Goal: Information Seeking & Learning: Learn about a topic

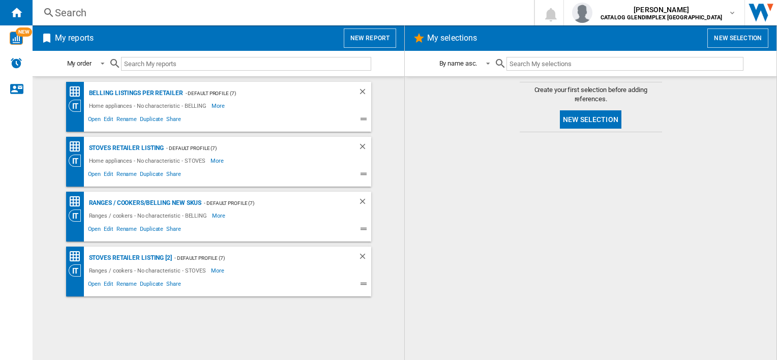
click at [68, 8] on div "Search" at bounding box center [281, 13] width 452 height 14
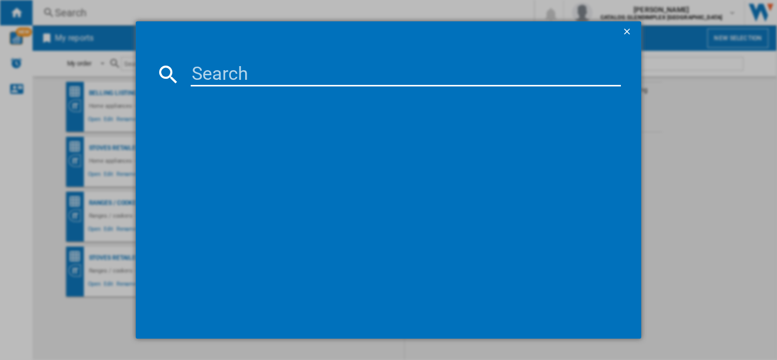
click at [289, 73] on input at bounding box center [406, 74] width 430 height 24
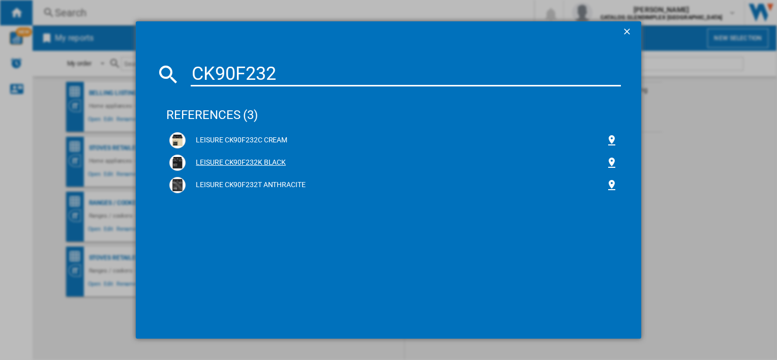
type input "CK90F232"
click at [247, 162] on div "LEISURE CK90F232K BLACK" at bounding box center [395, 163] width 419 height 10
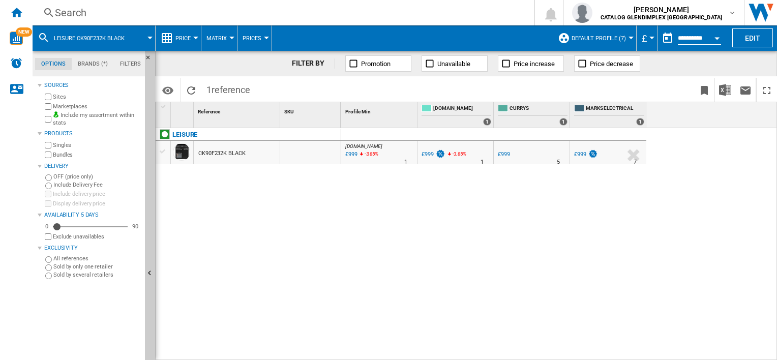
click at [226, 155] on div "CK90F232K BLACK" at bounding box center [221, 153] width 47 height 23
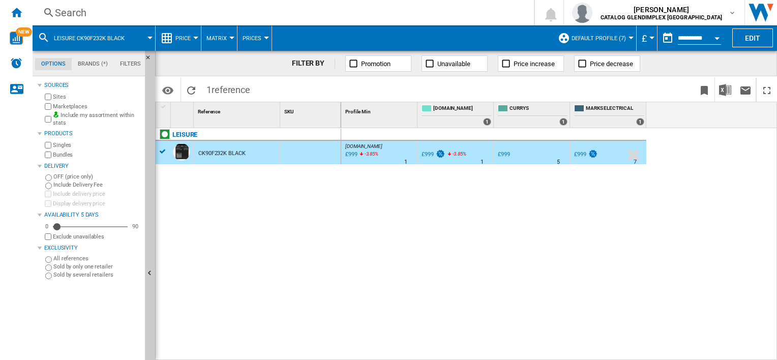
click at [225, 155] on div "CK90F232K BLACK" at bounding box center [221, 153] width 47 height 23
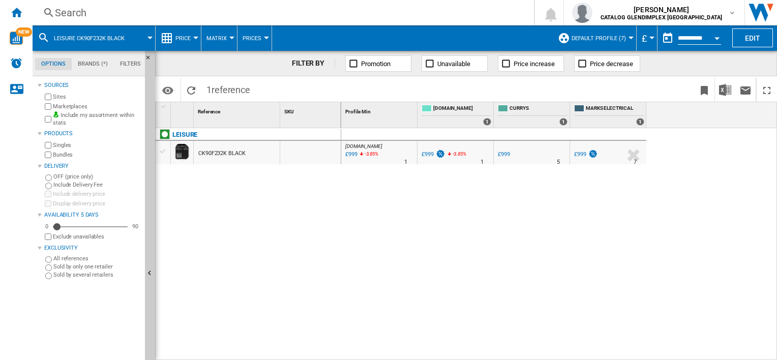
drag, startPoint x: 199, startPoint y: 148, endPoint x: 190, endPoint y: 151, distance: 9.5
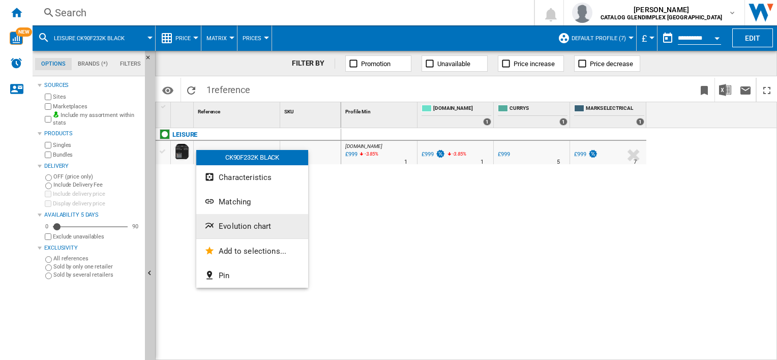
click at [271, 221] on button "Evolution chart" at bounding box center [252, 226] width 112 height 24
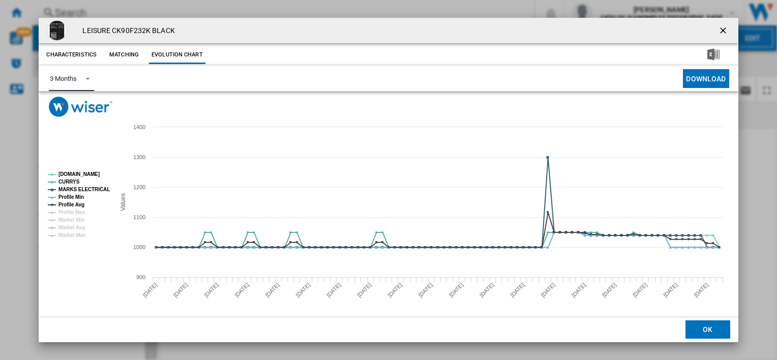
click at [76, 77] on div "3 Months" at bounding box center [63, 79] width 26 height 8
click at [85, 102] on md-option "6 Months" at bounding box center [76, 104] width 69 height 24
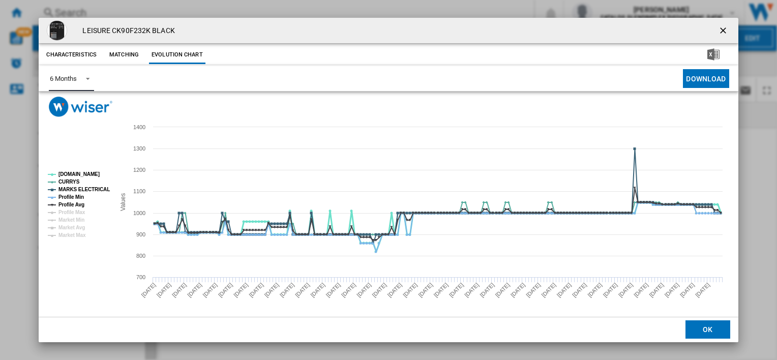
click at [73, 173] on tspan "AO.COM" at bounding box center [78, 174] width 41 height 6
click at [73, 179] on tspan "CURRYS" at bounding box center [68, 182] width 21 height 6
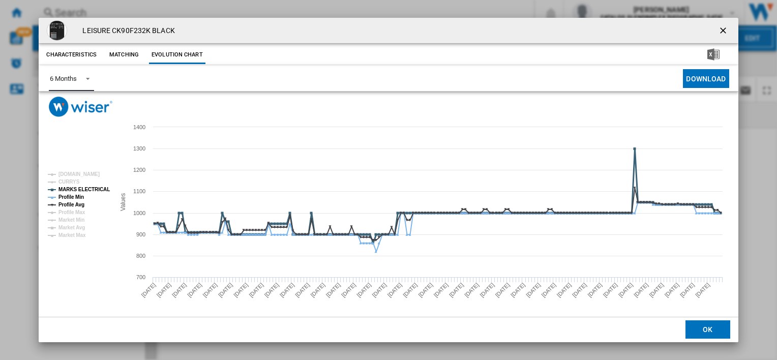
click at [70, 189] on tspan "MARKS ELECTRICAL" at bounding box center [83, 190] width 51 height 6
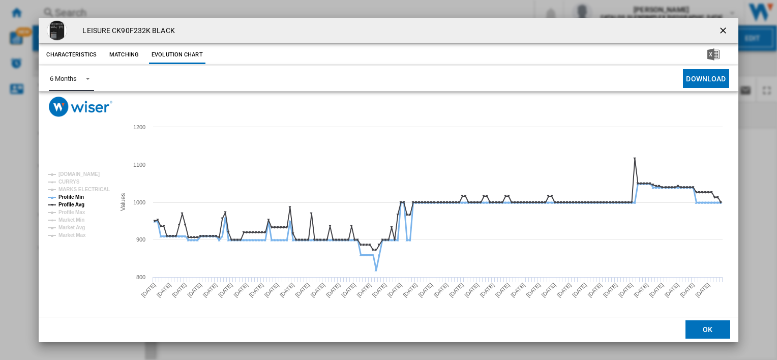
click at [69, 196] on tspan "Profile Min" at bounding box center [70, 197] width 25 height 6
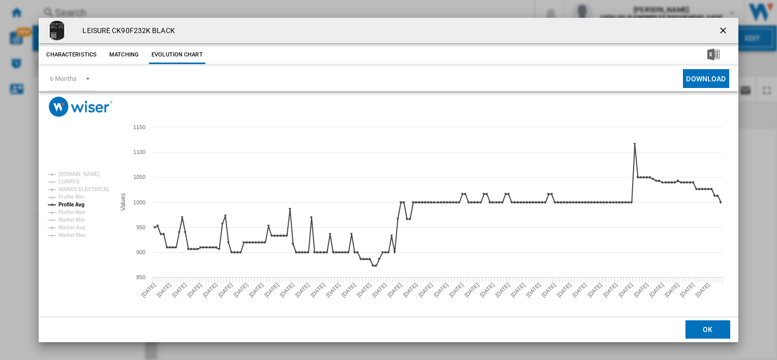
click at [722, 35] on ng-md-icon "getI18NText('BUTTONS.CLOSE_DIALOG')" at bounding box center [724, 31] width 12 height 12
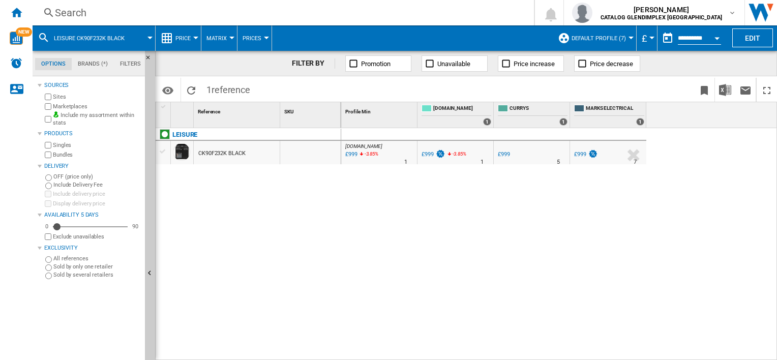
click at [252, 14] on div "Search" at bounding box center [281, 13] width 452 height 14
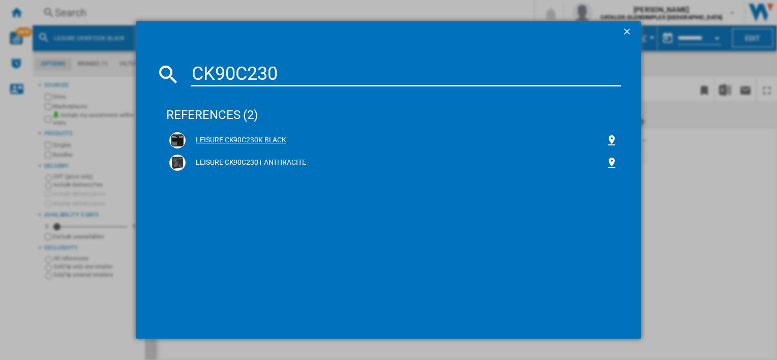
type input "CK90C230"
click at [236, 134] on div "LEISURE CK90C230K BLACK" at bounding box center [393, 140] width 448 height 16
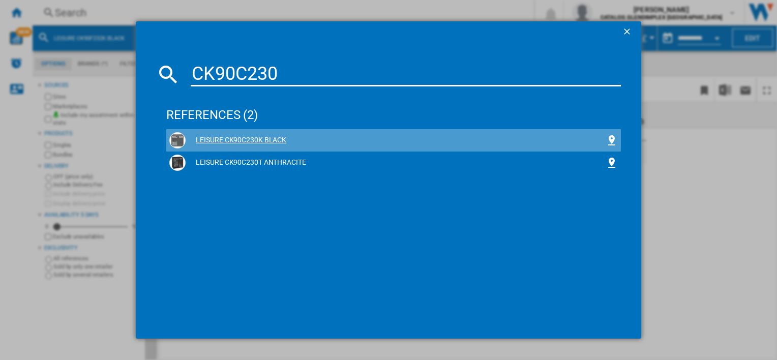
click at [236, 138] on div "LEISURE CK90C230K BLACK" at bounding box center [395, 140] width 419 height 10
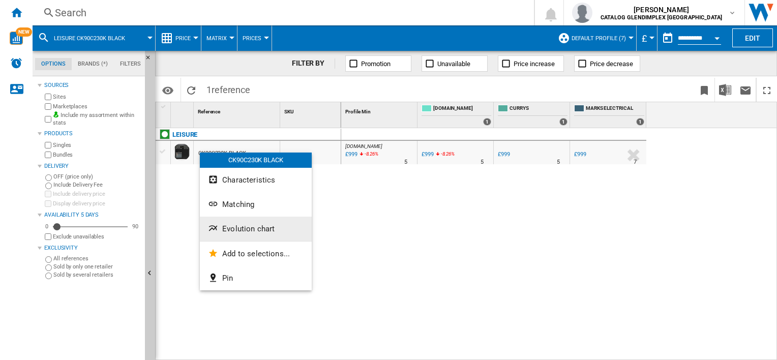
click at [242, 230] on span "Evolution chart" at bounding box center [248, 228] width 52 height 9
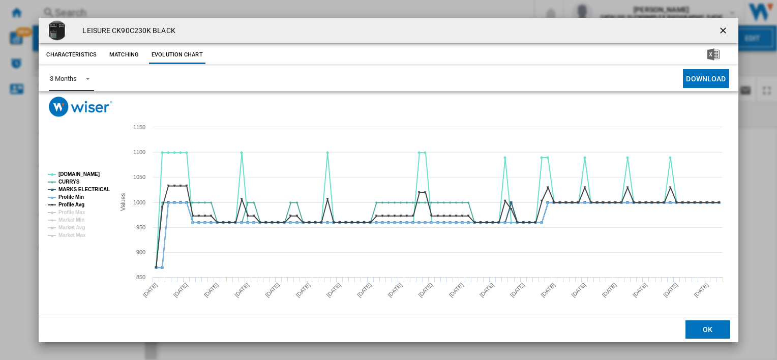
click at [57, 72] on md-select-value "3 Months" at bounding box center [71, 78] width 45 height 25
click at [77, 108] on md-option "6 Months" at bounding box center [76, 104] width 69 height 24
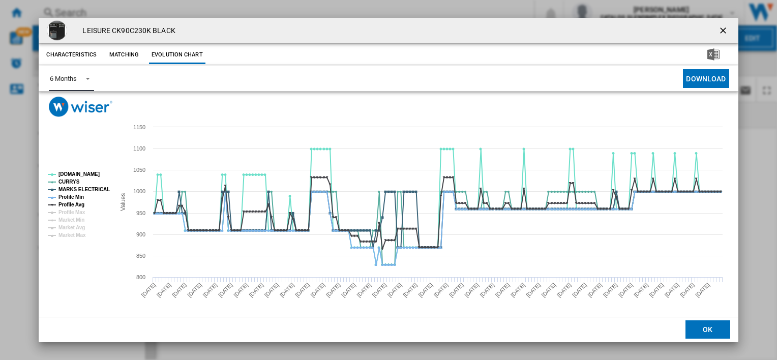
click at [69, 169] on rect "Product popup" at bounding box center [77, 205] width 67 height 74
click at [71, 173] on tspan "AO.COM" at bounding box center [78, 174] width 41 height 6
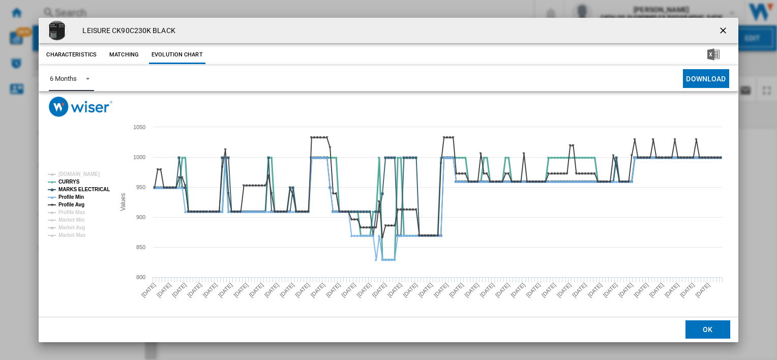
drag, startPoint x: 75, startPoint y: 180, endPoint x: 79, endPoint y: 193, distance: 14.0
click at [74, 179] on tspan "CURRYS" at bounding box center [68, 182] width 21 height 6
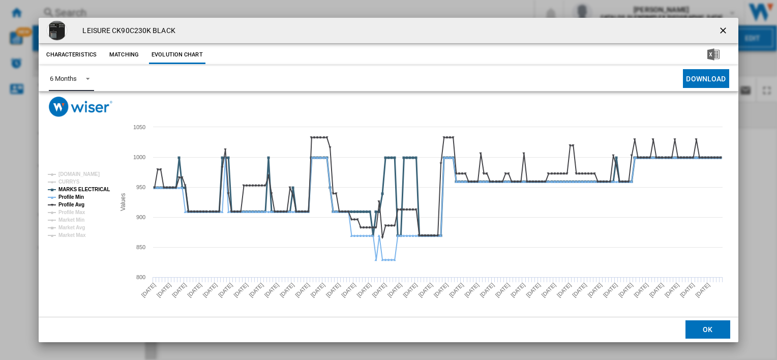
click at [72, 187] on tspan "MARKS ELECTRICAL" at bounding box center [83, 190] width 51 height 6
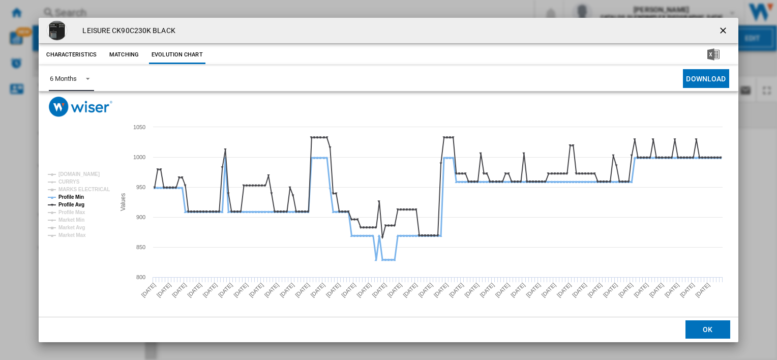
click at [74, 194] on tspan "Profile Min" at bounding box center [70, 197] width 25 height 6
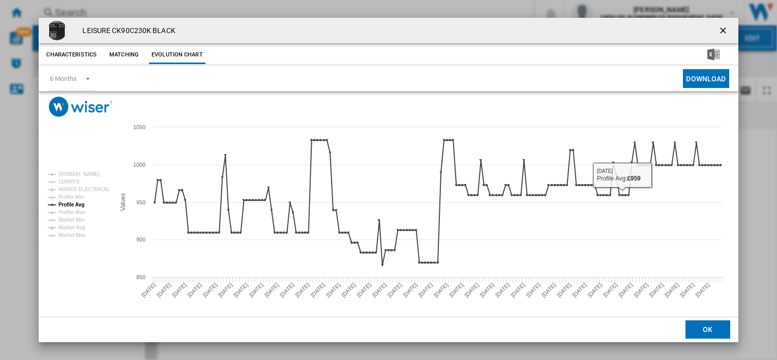
click at [721, 31] on ng-md-icon "getI18NText('BUTTONS.CLOSE_DIALOG')" at bounding box center [724, 31] width 12 height 12
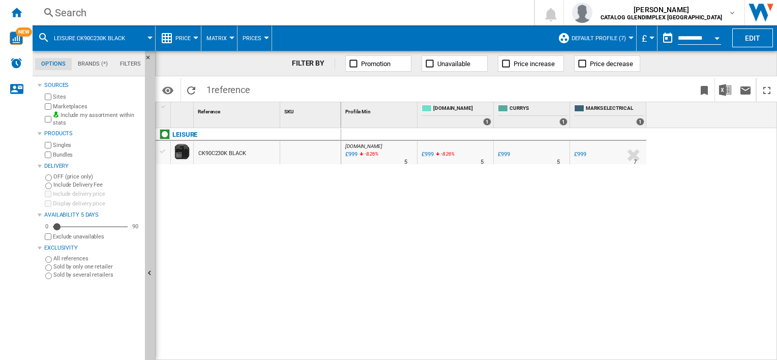
click at [95, 18] on div "Search" at bounding box center [281, 13] width 452 height 14
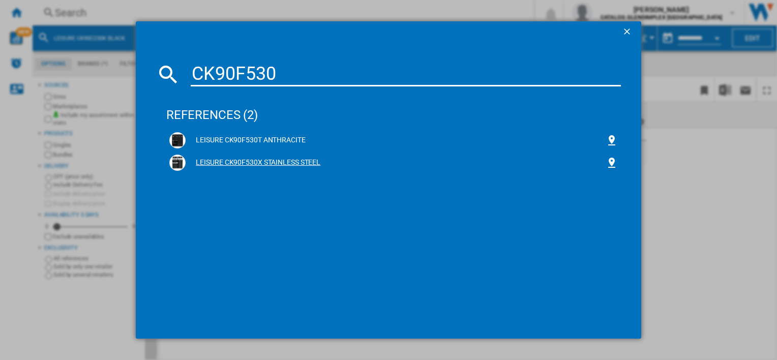
type input "CK90F530"
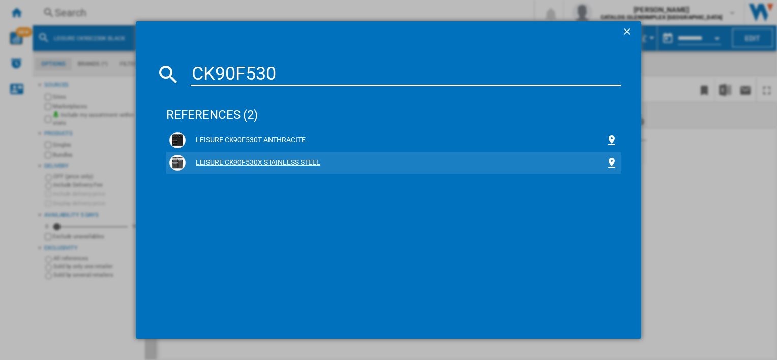
click at [237, 160] on div "LEISURE CK90F530X STAINLESS STEEL" at bounding box center [395, 163] width 419 height 10
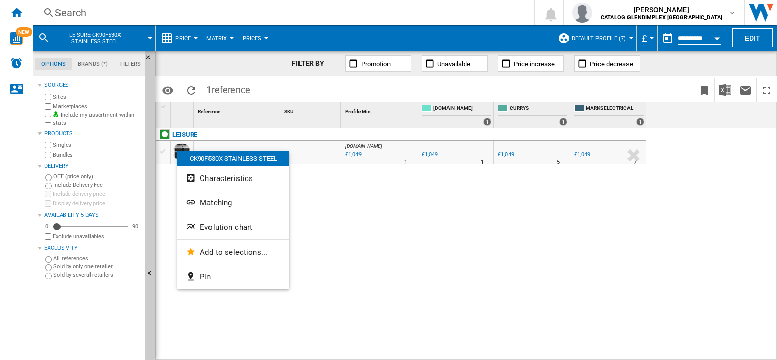
drag, startPoint x: 177, startPoint y: 151, endPoint x: 171, endPoint y: 146, distance: 8.3
drag, startPoint x: 174, startPoint y: 142, endPoint x: 493, endPoint y: 262, distance: 340.1
click at [493, 263] on div at bounding box center [388, 180] width 777 height 360
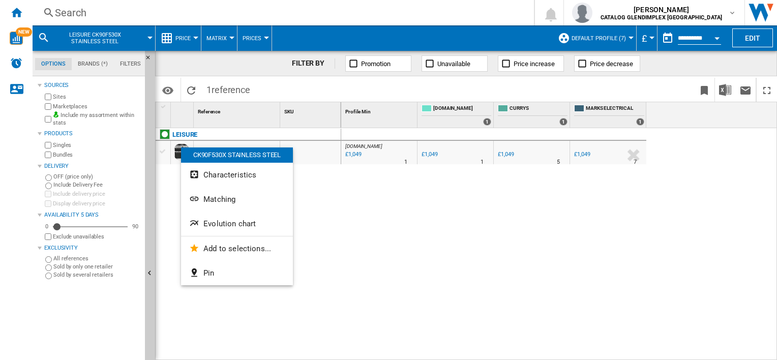
drag, startPoint x: 181, startPoint y: 147, endPoint x: 173, endPoint y: 143, distance: 9.3
click at [173, 143] on div at bounding box center [388, 180] width 777 height 360
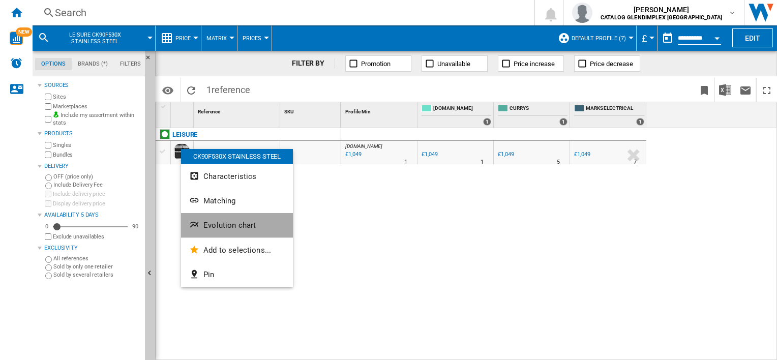
click at [254, 226] on span "Evolution chart" at bounding box center [229, 225] width 52 height 9
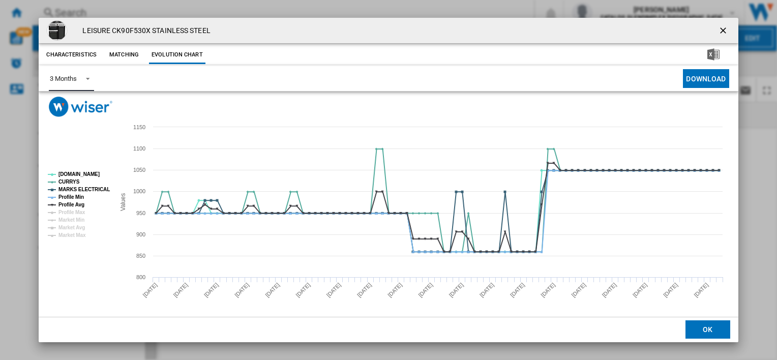
click at [71, 75] on div "3 Months" at bounding box center [63, 79] width 26 height 8
click at [77, 109] on md-option "6 Months" at bounding box center [76, 104] width 69 height 24
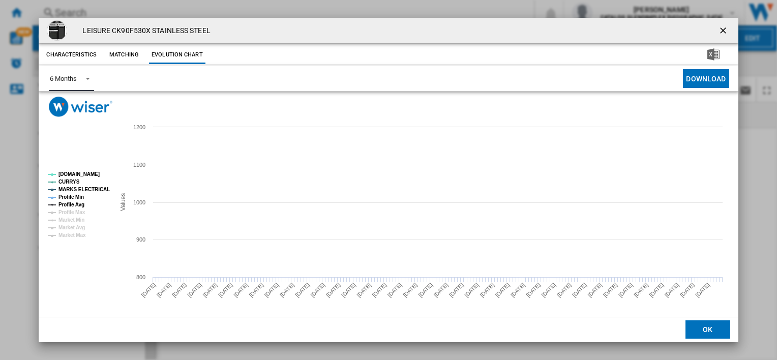
click at [73, 173] on tspan "AO.COM" at bounding box center [78, 174] width 41 height 6
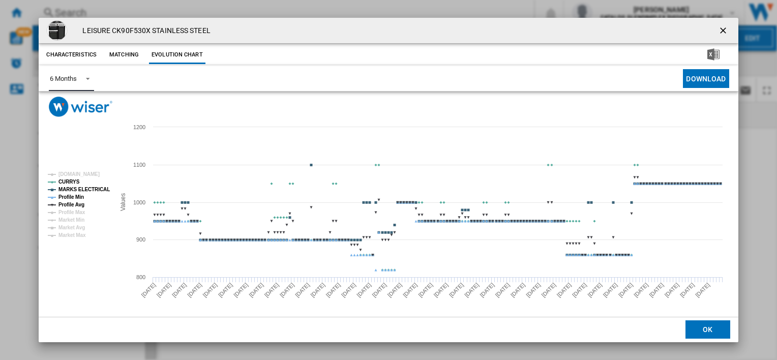
click at [70, 179] on tspan "CURRYS" at bounding box center [68, 182] width 21 height 6
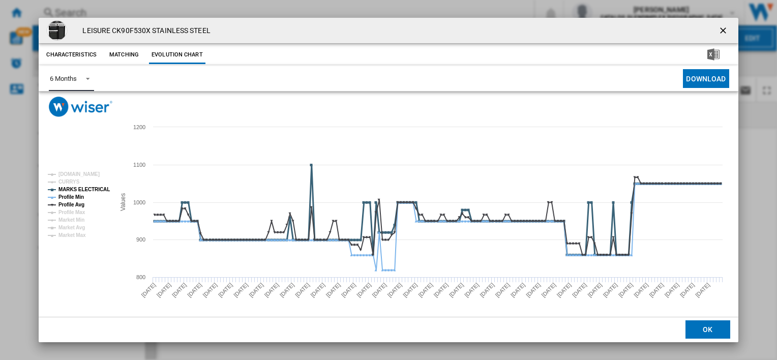
click at [76, 187] on tspan "MARKS ELECTRICAL" at bounding box center [83, 190] width 51 height 6
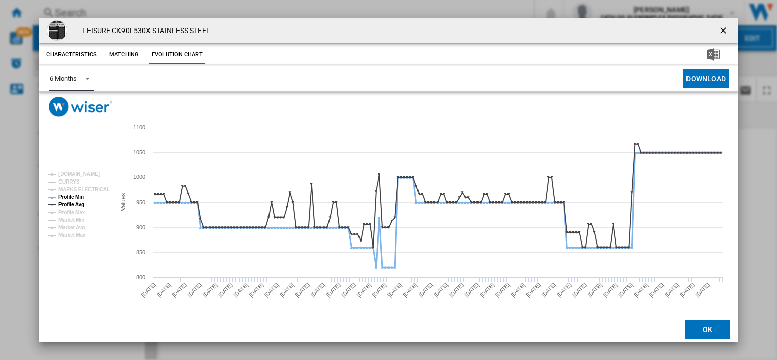
click at [77, 196] on tspan "Profile Min" at bounding box center [70, 197] width 25 height 6
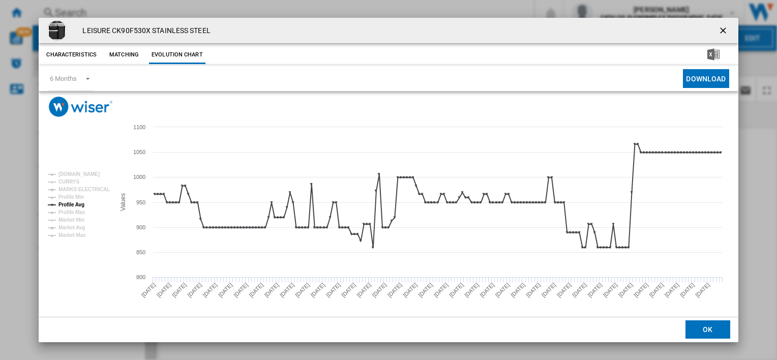
click at [720, 28] on ng-md-icon "getI18NText('BUTTONS.CLOSE_DIALOG')" at bounding box center [724, 31] width 12 height 12
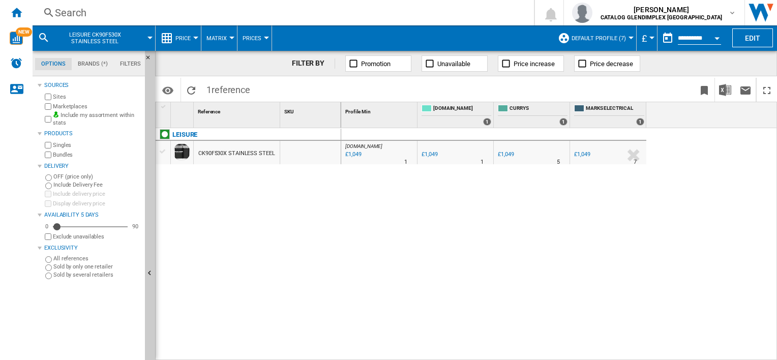
click at [184, 10] on div "Search" at bounding box center [281, 13] width 452 height 14
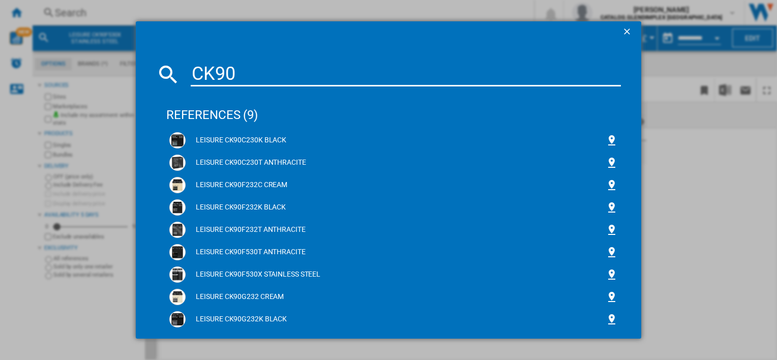
type input "CK90"
